Goal: Task Accomplishment & Management: Complete application form

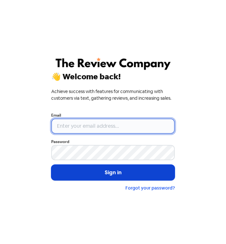
type input "[EMAIL_ADDRESS][DOMAIN_NAME]"
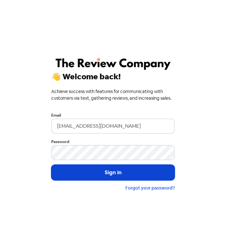
click at [95, 170] on button "Sign in" at bounding box center [113, 173] width 124 height 16
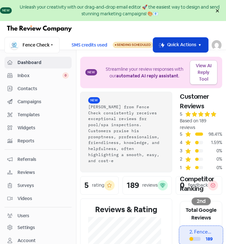
click at [201, 43] on icon "button" at bounding box center [200, 45] width 7 height 7
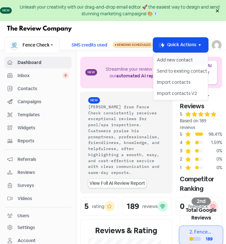
click at [168, 61] on button "Add new contact" at bounding box center [181, 60] width 55 height 11
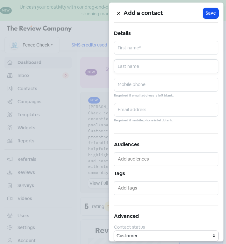
click at [152, 60] on input "text" at bounding box center [166, 66] width 105 height 14
click at [145, 52] on input "text" at bounding box center [166, 48] width 105 height 14
type input "[PERSON_NAME]"
type input "CAELLI"
type input "0437664130"
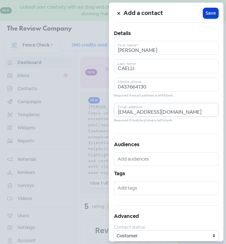
type input "[EMAIL_ADDRESS][DOMAIN_NAME]"
click at [206, 12] on span "Save" at bounding box center [211, 13] width 10 height 7
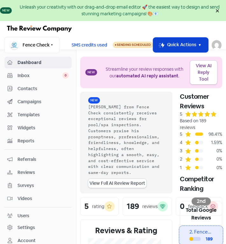
click at [204, 40] on button "Icon For Thunder-move Quick Actions" at bounding box center [180, 45] width 55 height 15
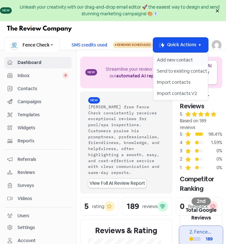
click at [182, 57] on button "Add new contact" at bounding box center [181, 60] width 55 height 11
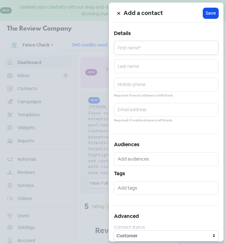
click at [165, 50] on input "text" at bounding box center [166, 48] width 105 height 14
type input "Vic"
type input "[GEOGRAPHIC_DATA]"
type input "0413443565"
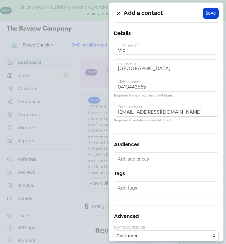
type input "[EMAIL_ADDRESS][DOMAIN_NAME]"
click at [210, 11] on span "Save" at bounding box center [211, 13] width 10 height 7
